Goal: Task Accomplishment & Management: Use online tool/utility

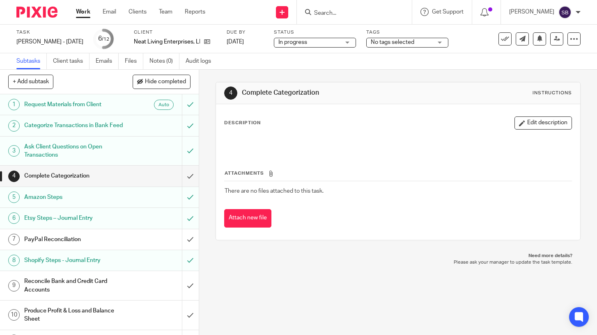
click at [87, 10] on link "Work" at bounding box center [83, 12] width 14 height 8
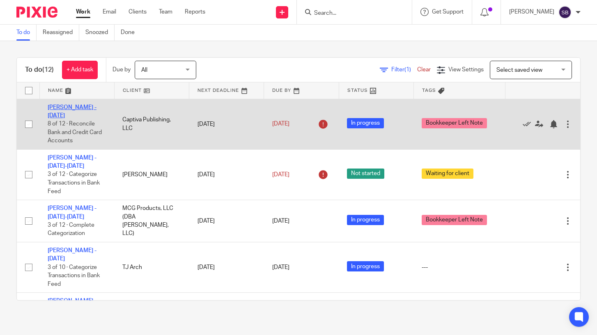
click at [80, 107] on link "[PERSON_NAME] - [DATE]" at bounding box center [72, 112] width 49 height 14
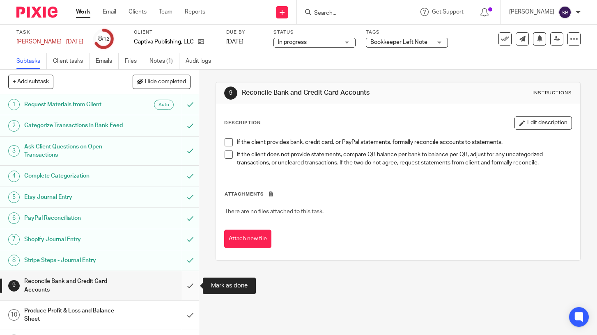
click at [192, 284] on input "submit" at bounding box center [99, 285] width 199 height 29
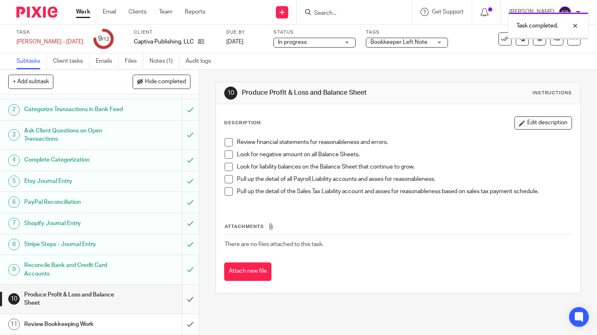
scroll to position [16, 0]
click at [190, 300] on input "submit" at bounding box center [99, 298] width 199 height 29
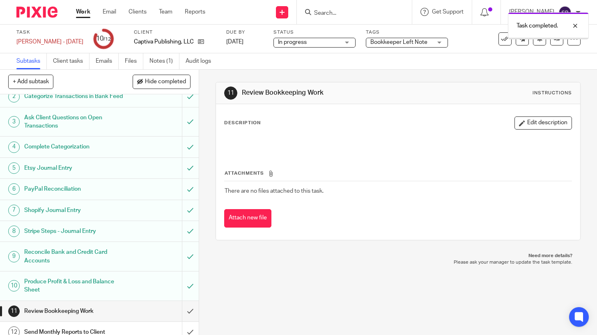
scroll to position [37, 0]
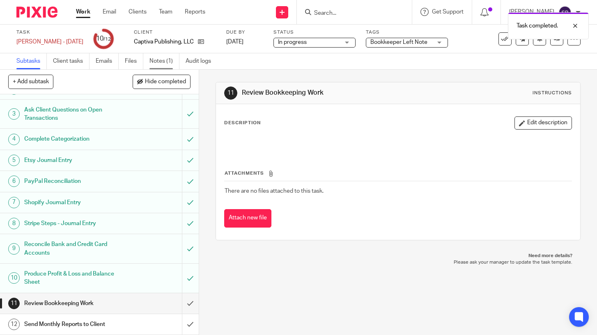
click at [163, 60] on link "Notes (1)" at bounding box center [164, 61] width 30 height 16
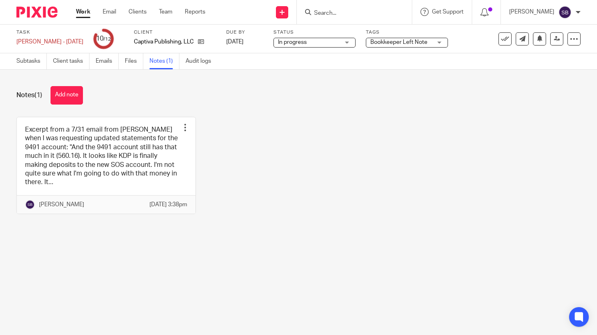
click at [380, 43] on span "Bookkeeper Left Note" at bounding box center [398, 42] width 57 height 6
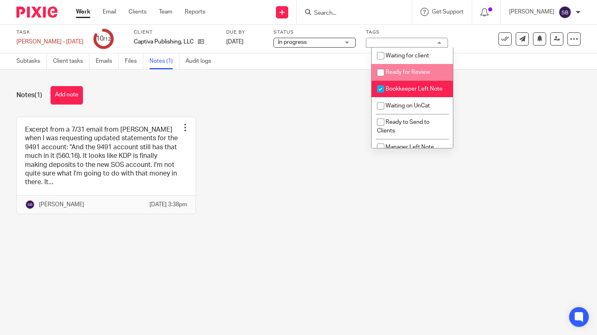
click at [382, 72] on input "checkbox" at bounding box center [381, 73] width 16 height 16
checkbox input "true"
click at [333, 105] on div "Notes (1) Add note Excerpt from a 7/31 email from Bonnie when I was requesting …" at bounding box center [298, 156] width 597 height 173
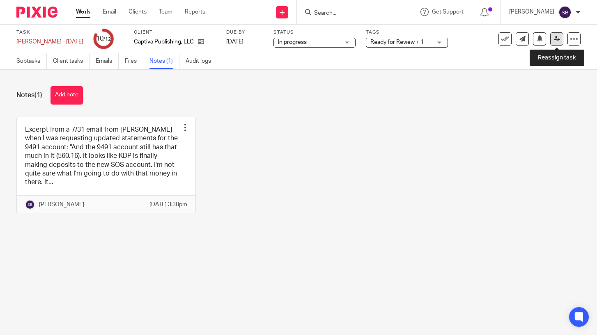
click at [557, 40] on icon at bounding box center [557, 39] width 6 height 6
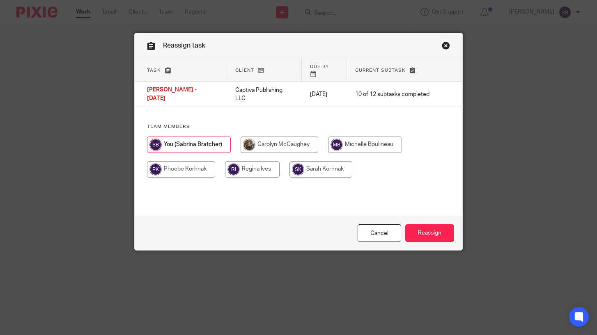
click at [388, 140] on input "radio" at bounding box center [365, 145] width 74 height 16
radio input "true"
click at [428, 233] on input "Reassign" at bounding box center [429, 234] width 49 height 18
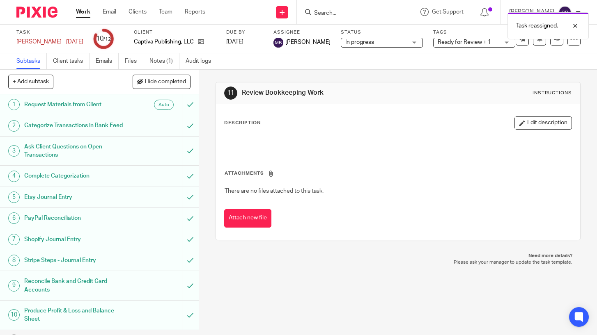
click at [83, 11] on link "Work" at bounding box center [83, 12] width 14 height 8
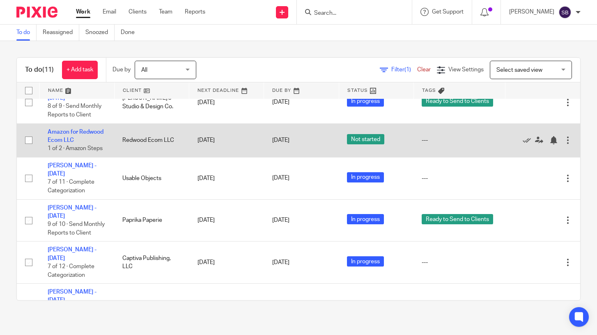
scroll to position [210, 0]
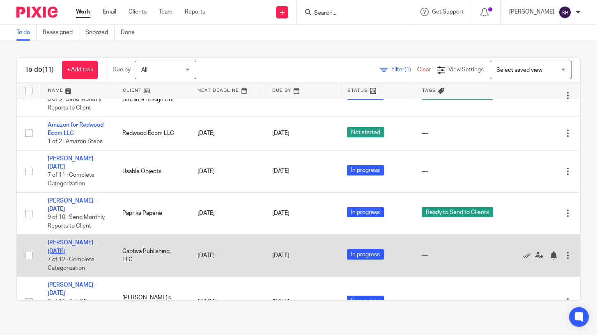
click at [83, 243] on link "[PERSON_NAME] - [DATE]" at bounding box center [72, 247] width 49 height 14
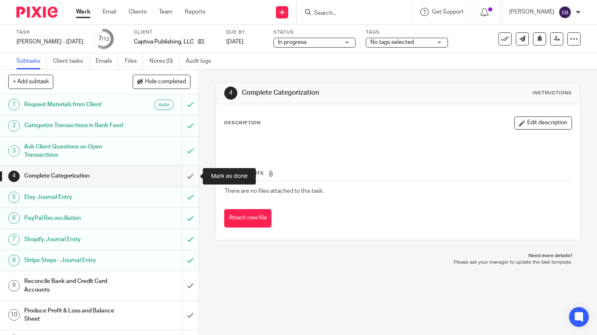
click at [191, 174] on input "submit" at bounding box center [99, 176] width 199 height 21
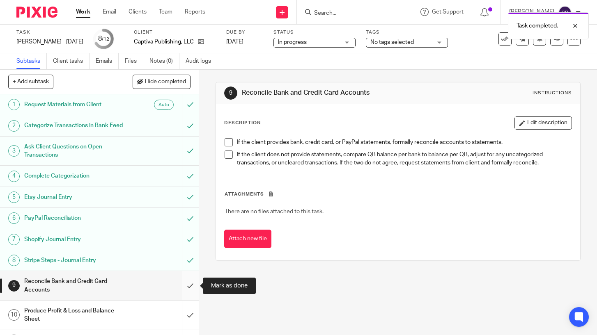
click at [190, 285] on input "submit" at bounding box center [99, 285] width 199 height 29
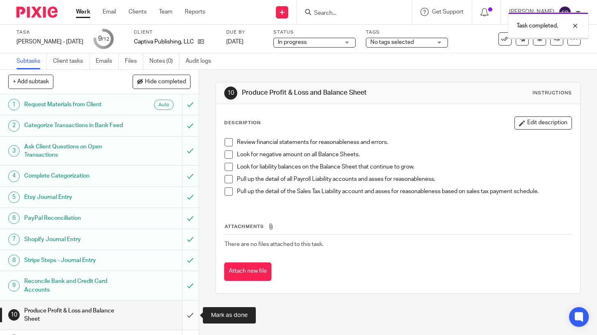
click at [190, 313] on input "submit" at bounding box center [99, 315] width 199 height 29
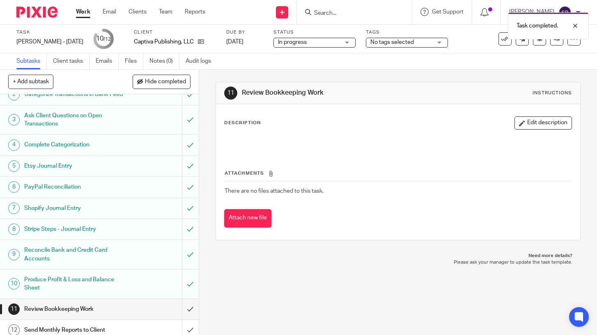
scroll to position [37, 0]
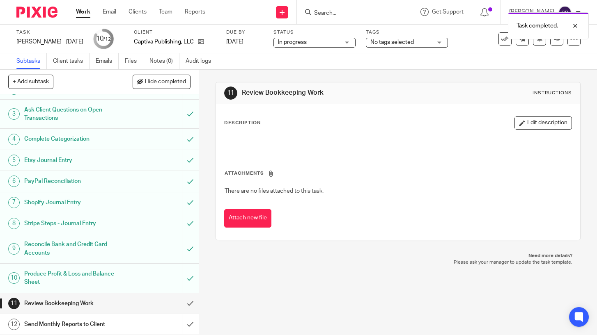
click at [397, 44] on span "No tags selected" at bounding box center [392, 42] width 44 height 6
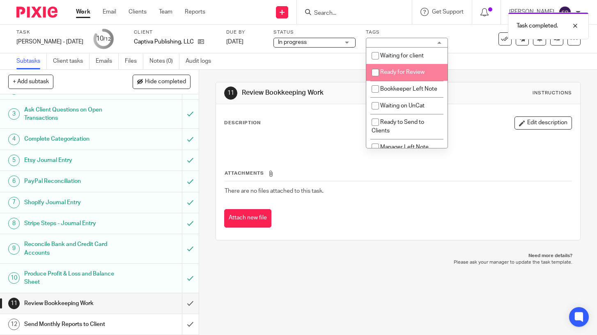
click at [397, 69] on li "Ready for Review" at bounding box center [406, 72] width 81 height 17
checkbox input "true"
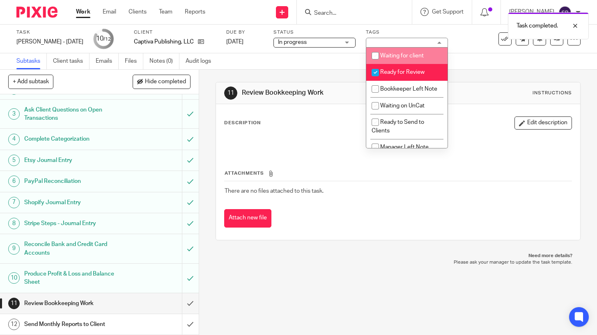
click at [434, 272] on div "11 Review Bookkeeping Work Instructions Description Edit description Attachment…" at bounding box center [398, 203] width 398 height 266
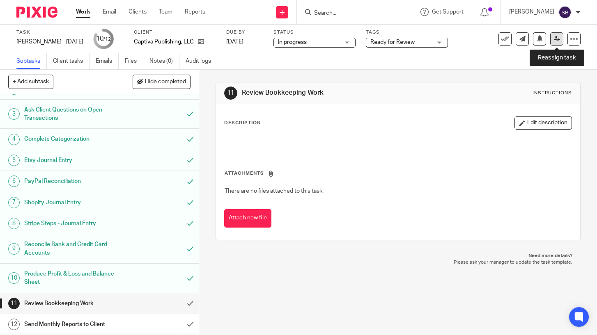
click at [558, 38] on icon at bounding box center [557, 39] width 6 height 6
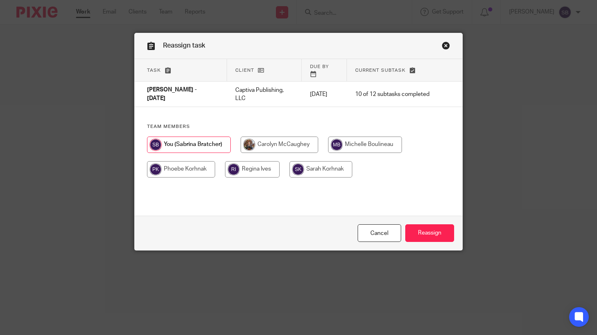
click at [383, 142] on input "radio" at bounding box center [365, 145] width 74 height 16
radio input "true"
click at [426, 238] on input "Reassign" at bounding box center [429, 234] width 49 height 18
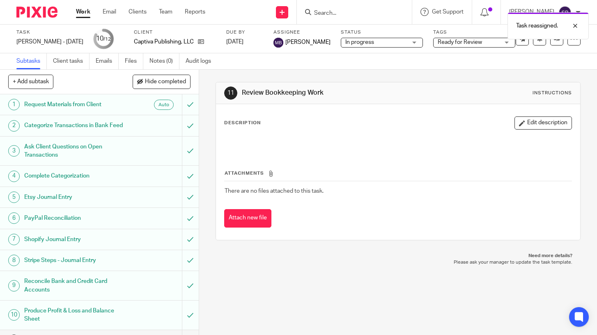
click at [82, 10] on link "Work" at bounding box center [83, 12] width 14 height 8
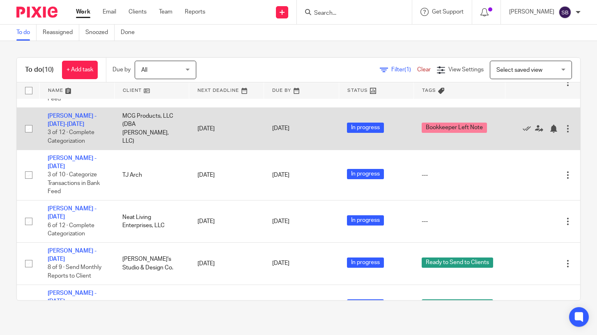
scroll to position [14, 0]
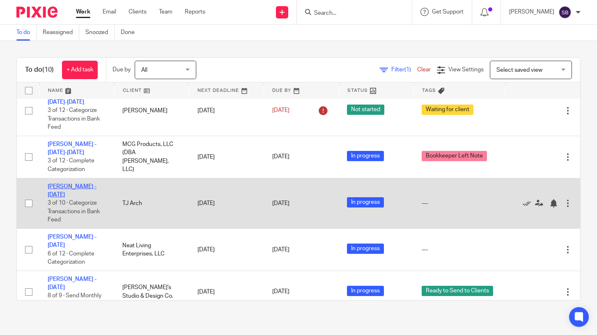
click at [79, 186] on link "Tony - Jul 2025" at bounding box center [72, 191] width 49 height 14
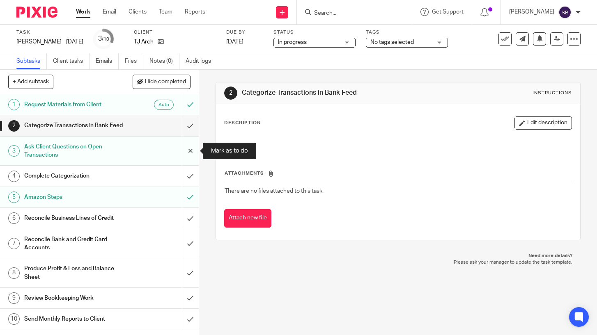
click at [190, 151] on input "submit" at bounding box center [99, 151] width 199 height 29
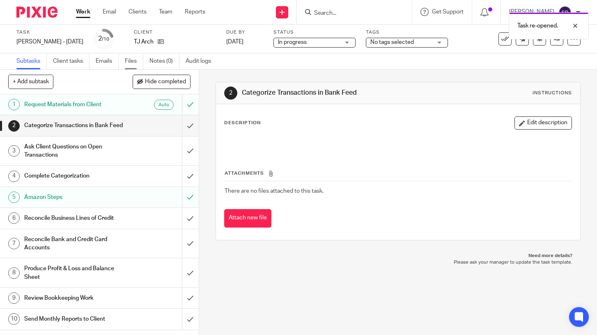
click at [130, 59] on link "Files" at bounding box center [134, 61] width 18 height 16
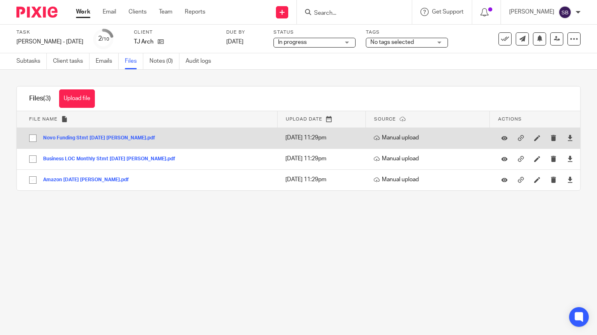
click at [108, 139] on button "Novo Funding Stmt Jul 25 Tony.pdf" at bounding box center [102, 138] width 118 height 6
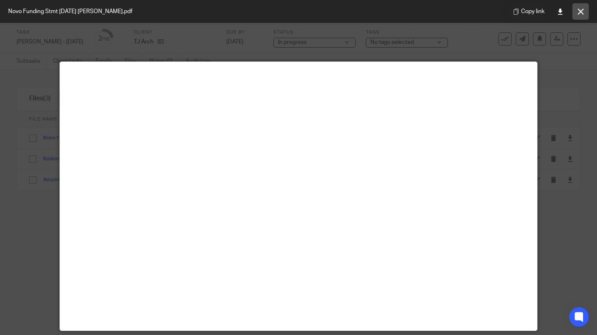
click at [582, 14] on button at bounding box center [580, 11] width 16 height 16
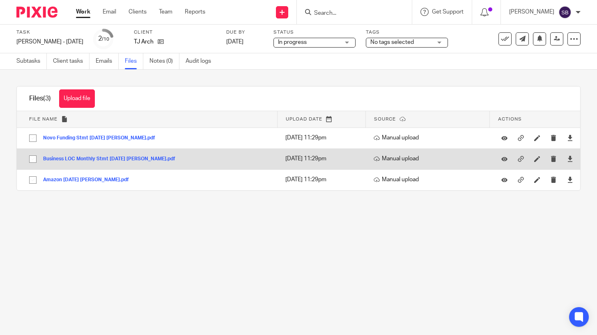
click at [96, 161] on button "Business LOC Monthly Stmt 07-24-2025 Tony.pdf" at bounding box center [112, 159] width 138 height 6
